Goal: Transaction & Acquisition: Purchase product/service

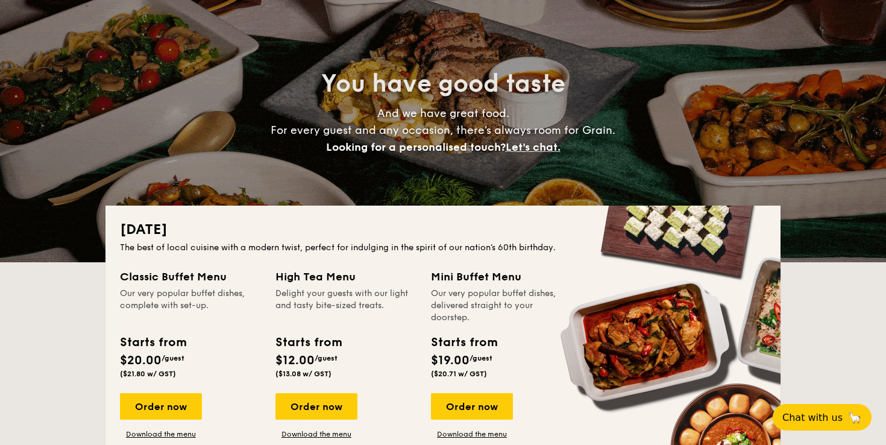
scroll to position [77, 0]
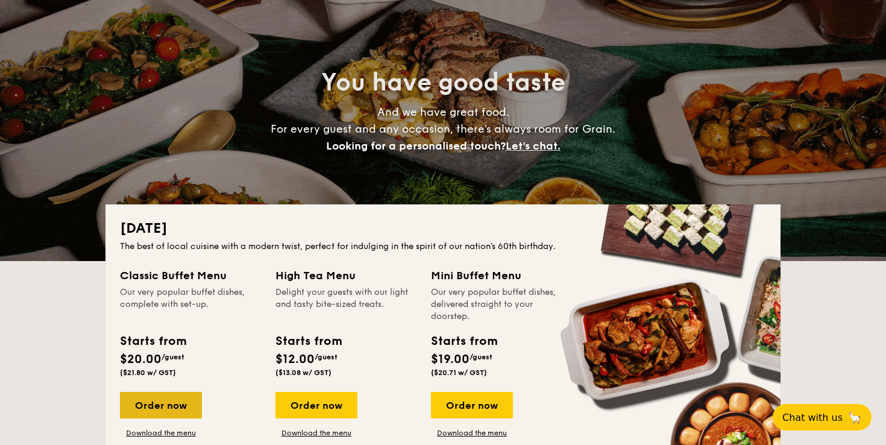
click at [155, 400] on div "Order now" at bounding box center [161, 405] width 82 height 27
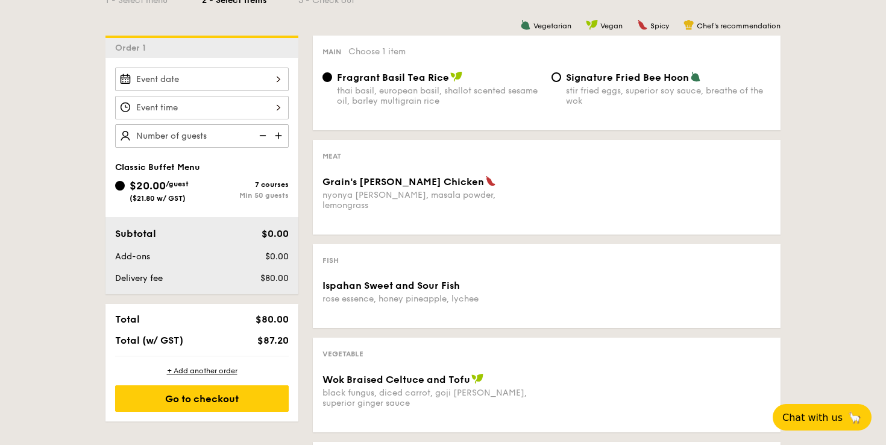
scroll to position [298, 0]
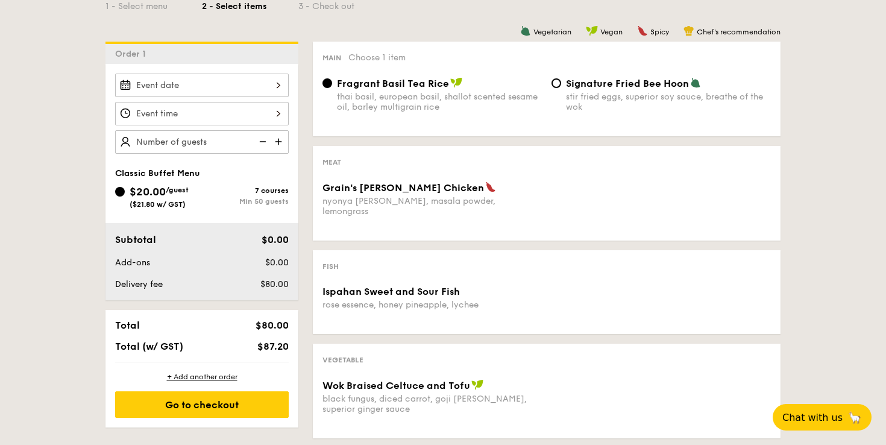
click at [189, 195] on div "$20.00 /guest ($21.80 w/ GST)" at bounding box center [159, 195] width 59 height 25
click at [125, 195] on input "$20.00 /guest ($21.80 w/ GST) 7 courses Min 50 guests" at bounding box center [120, 192] width 10 height 10
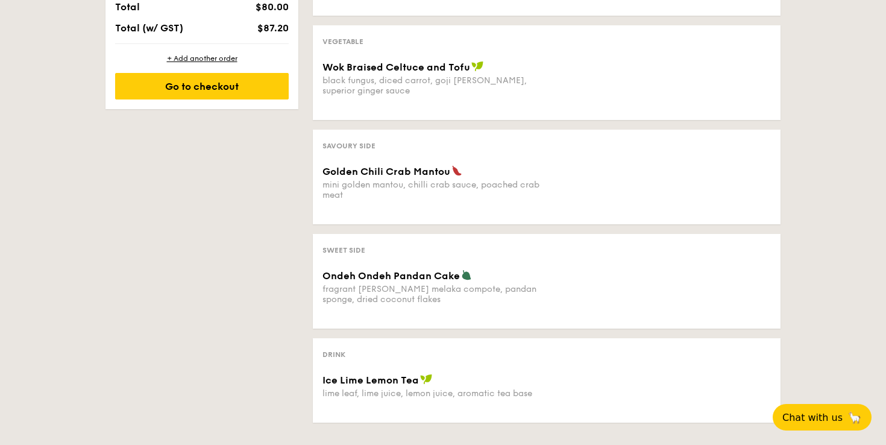
scroll to position [622, 0]
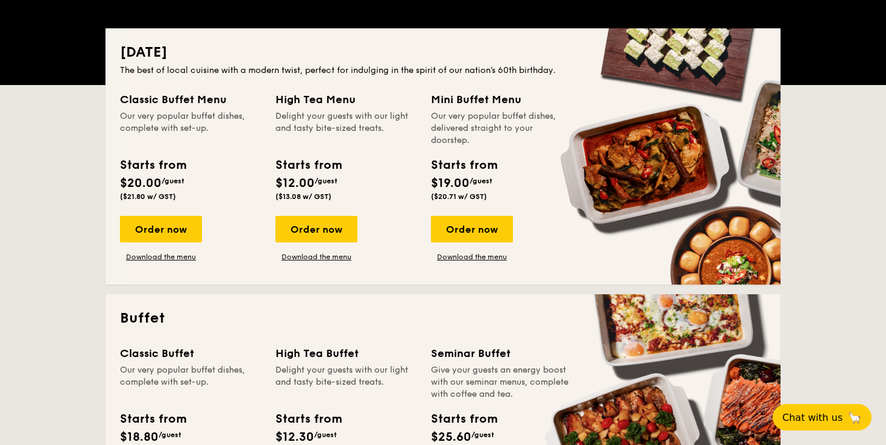
scroll to position [251, 0]
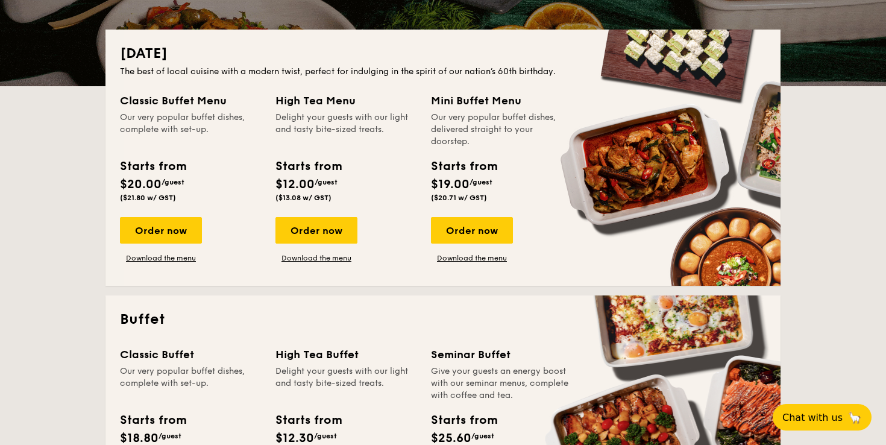
click at [139, 193] on span "($21.80 w/ GST)" at bounding box center [148, 197] width 56 height 8
click at [172, 227] on div "Order now" at bounding box center [161, 230] width 82 height 27
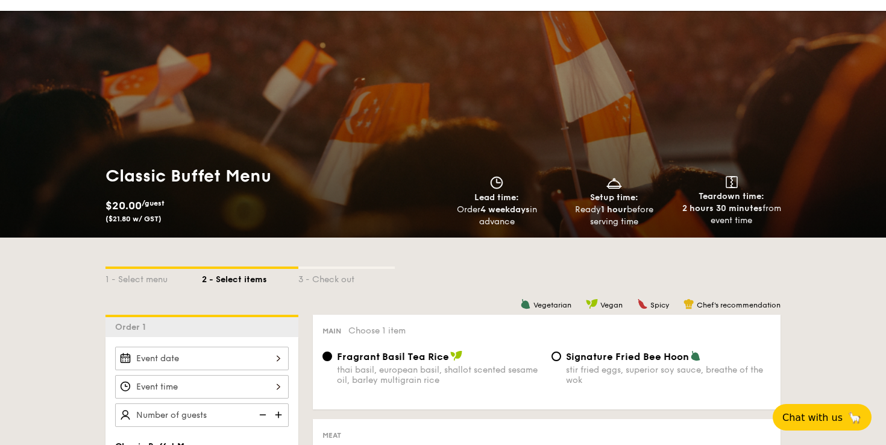
scroll to position [26, 0]
